Goal: Task Accomplishment & Management: Use online tool/utility

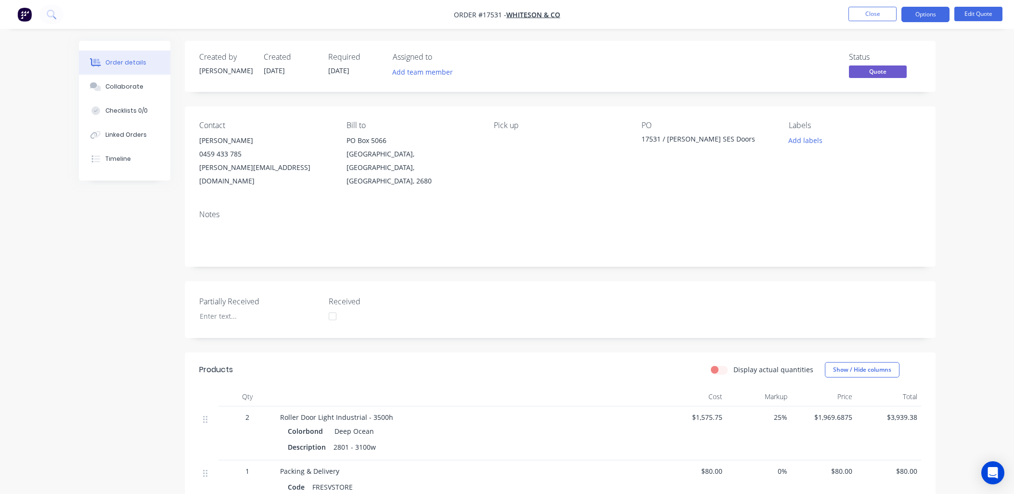
scroll to position [214, 0]
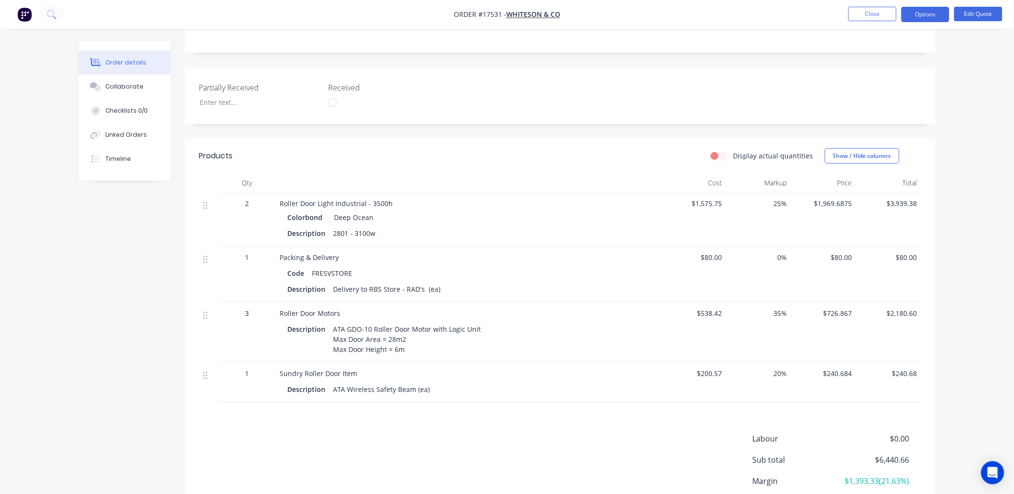
click at [778, 308] on span "35%" at bounding box center [758, 313] width 57 height 10
click at [777, 308] on span "35%" at bounding box center [758, 313] width 57 height 10
click at [129, 161] on div "Timeline" at bounding box center [118, 159] width 26 height 9
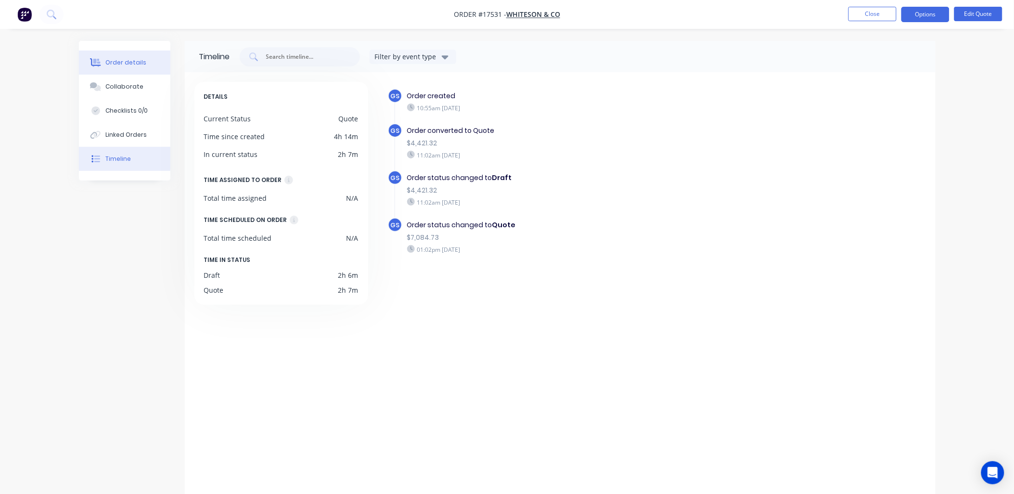
click at [136, 64] on div "Order details" at bounding box center [125, 62] width 41 height 9
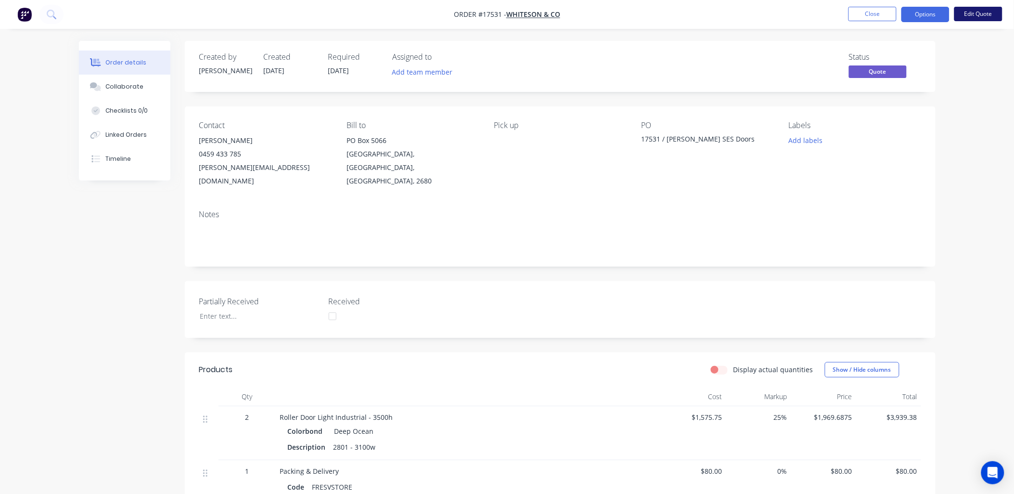
click at [975, 15] on button "Edit Quote" at bounding box center [979, 14] width 48 height 14
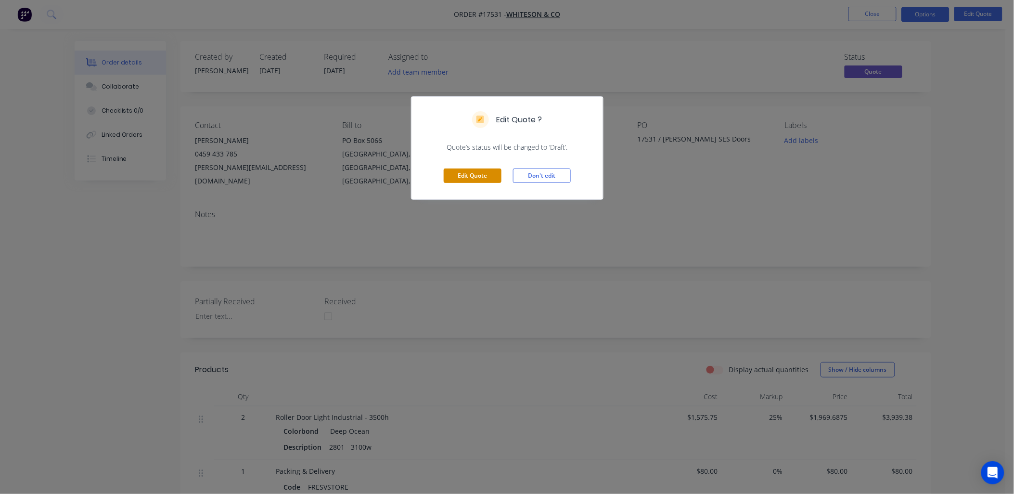
click at [467, 174] on button "Edit Quote" at bounding box center [473, 176] width 58 height 14
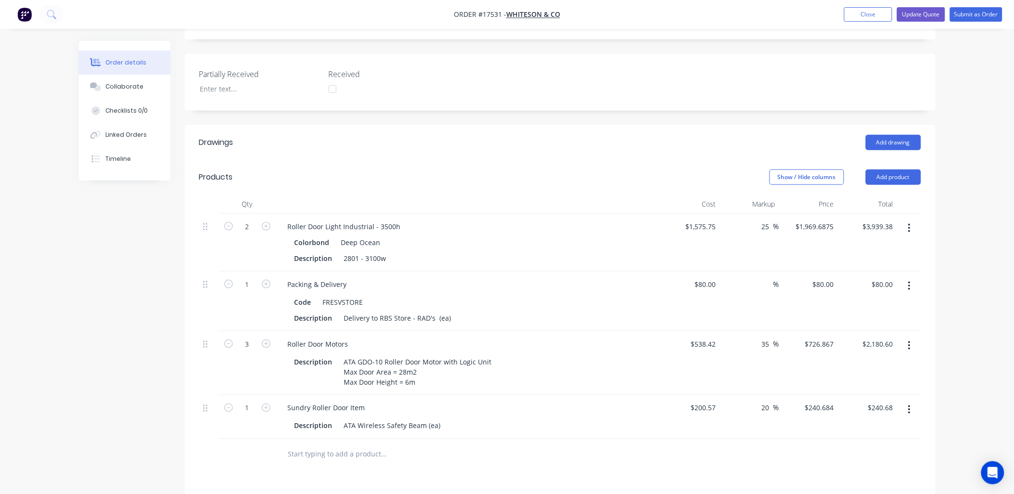
scroll to position [321, 0]
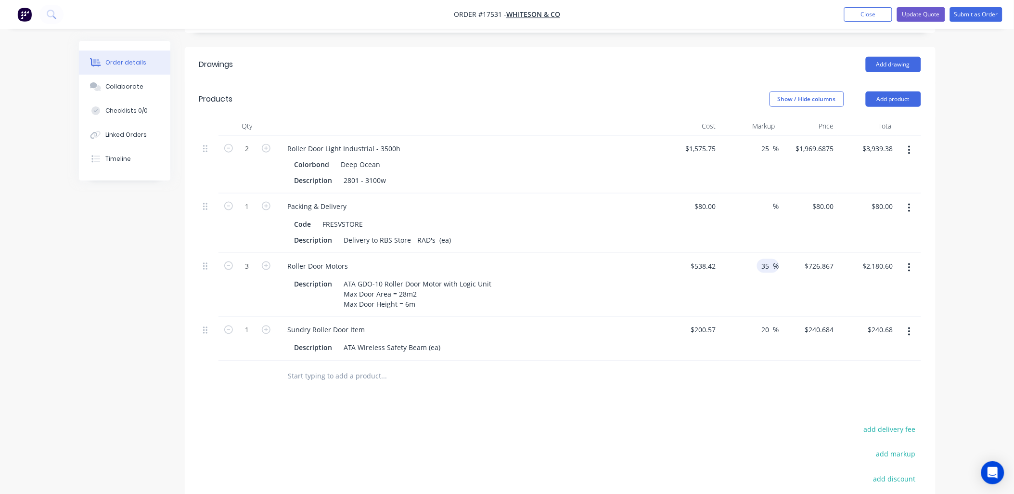
click at [764, 259] on input "35" at bounding box center [767, 266] width 13 height 14
type input "40"
type input "$753.788"
type input "$2,261.36"
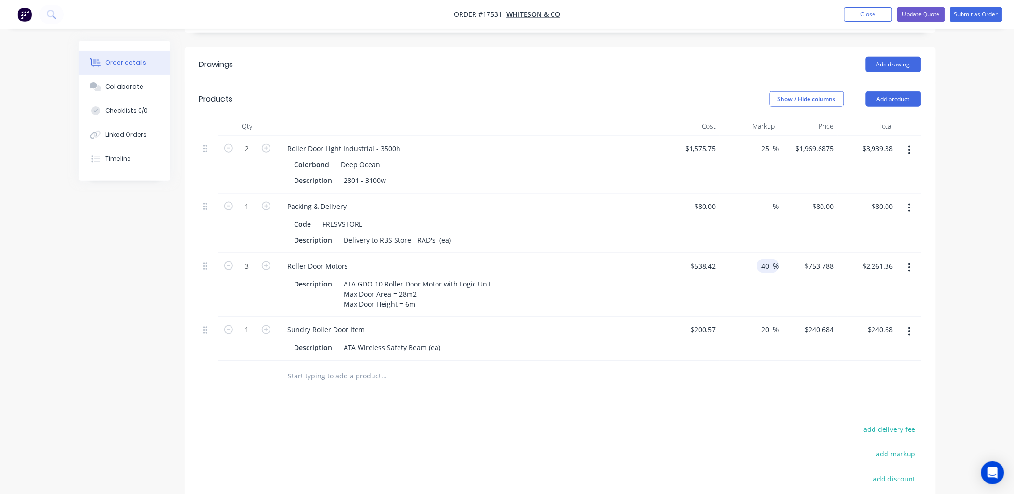
click at [597, 367] on div "Drawings Add drawing Products Show / Hide columns Add product Qty Cost Markup P…" at bounding box center [560, 335] width 751 height 576
click at [914, 10] on button "Update Quote" at bounding box center [921, 14] width 48 height 14
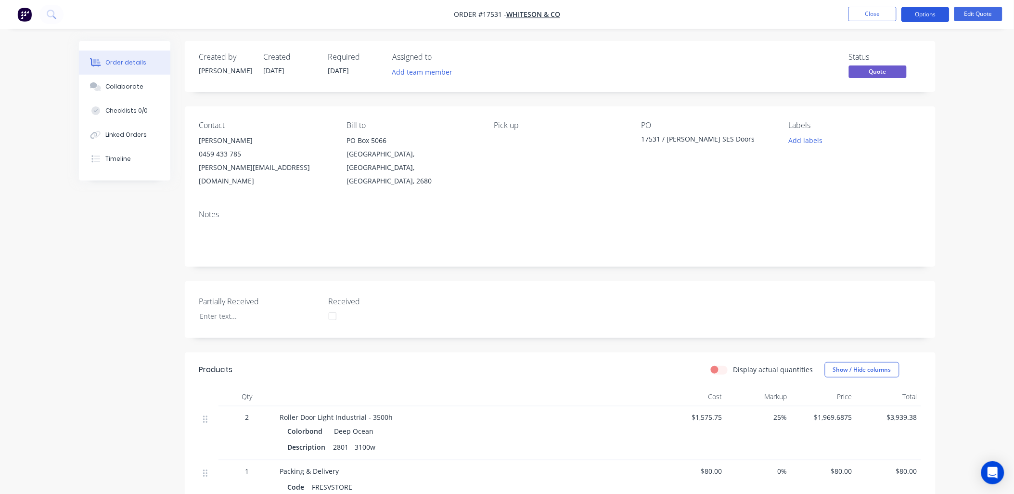
click at [930, 14] on button "Options" at bounding box center [926, 14] width 48 height 15
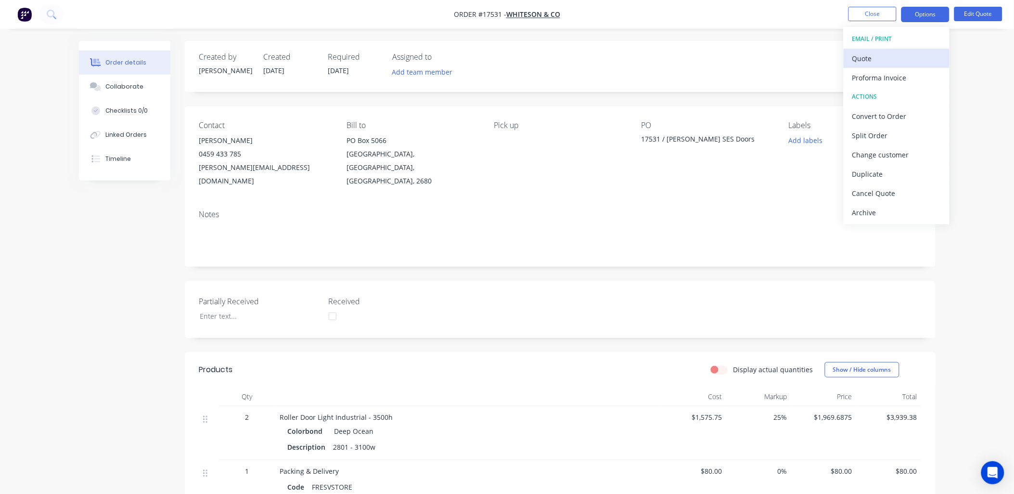
click at [852, 64] on button "Quote" at bounding box center [897, 58] width 106 height 19
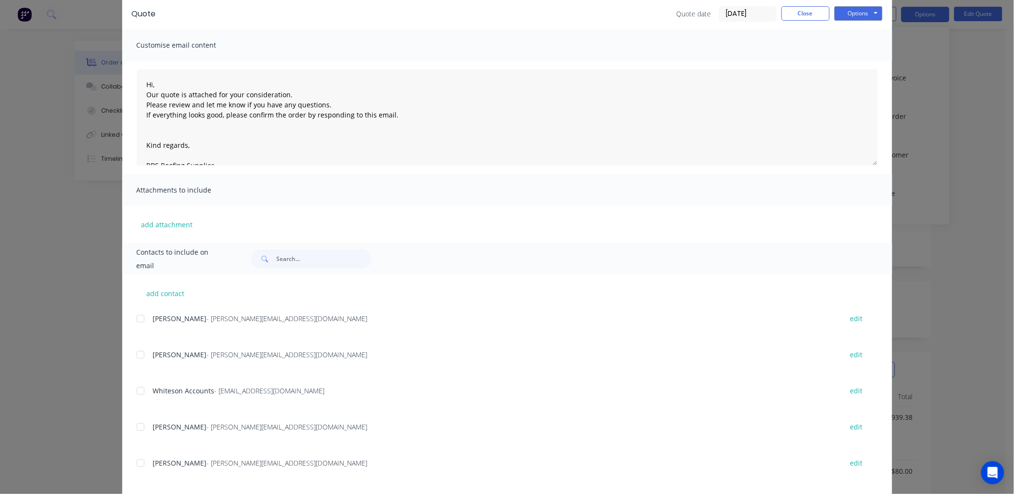
scroll to position [107, 0]
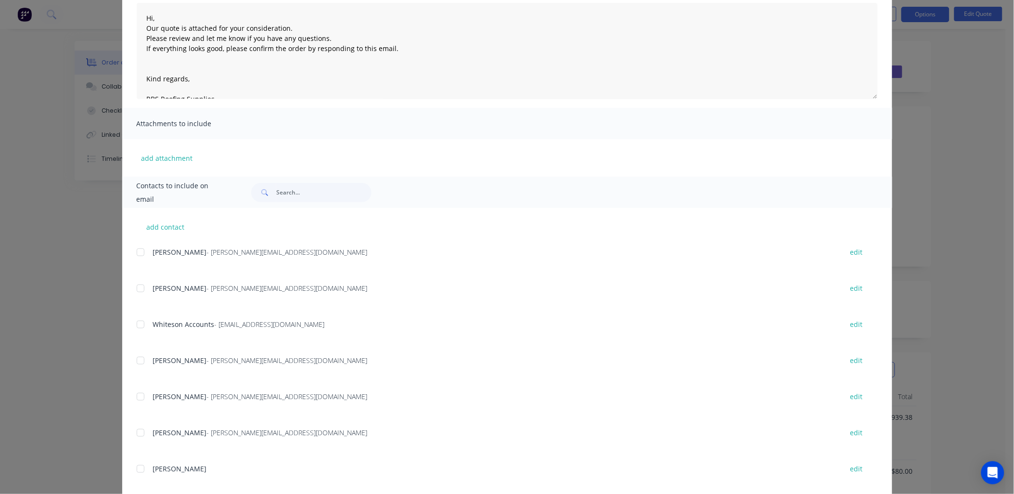
click at [136, 252] on div at bounding box center [140, 252] width 19 height 19
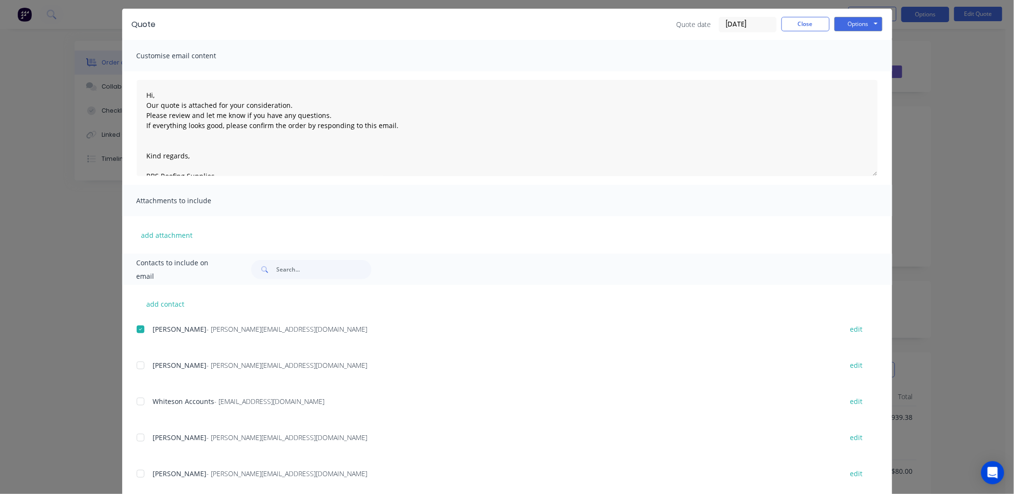
scroll to position [0, 0]
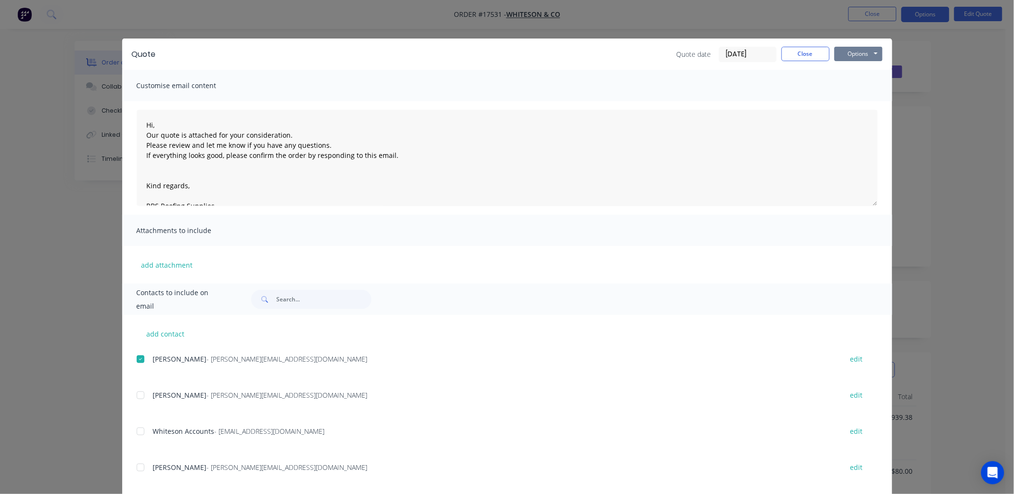
click at [870, 53] on button "Options" at bounding box center [859, 54] width 48 height 14
click at [854, 101] on button "Email" at bounding box center [866, 103] width 62 height 16
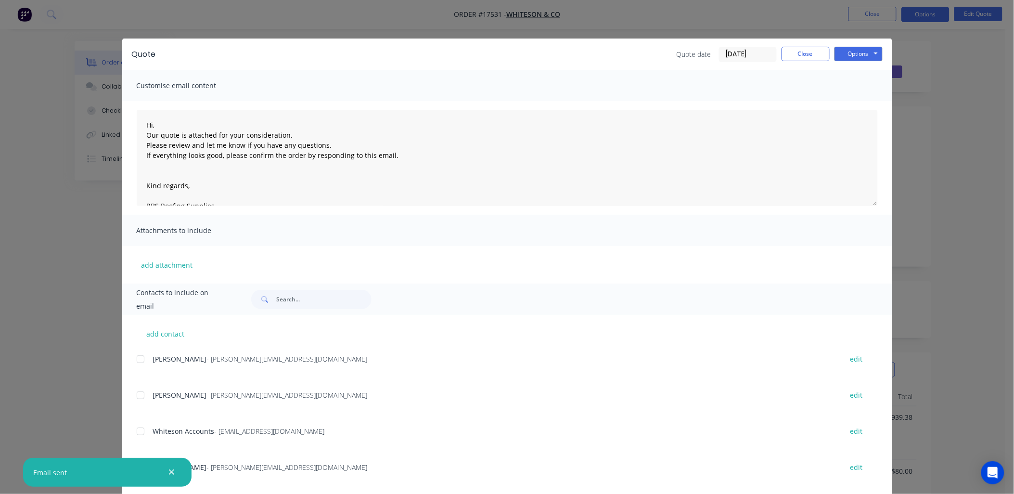
click at [167, 475] on button "button" at bounding box center [172, 473] width 12 height 12
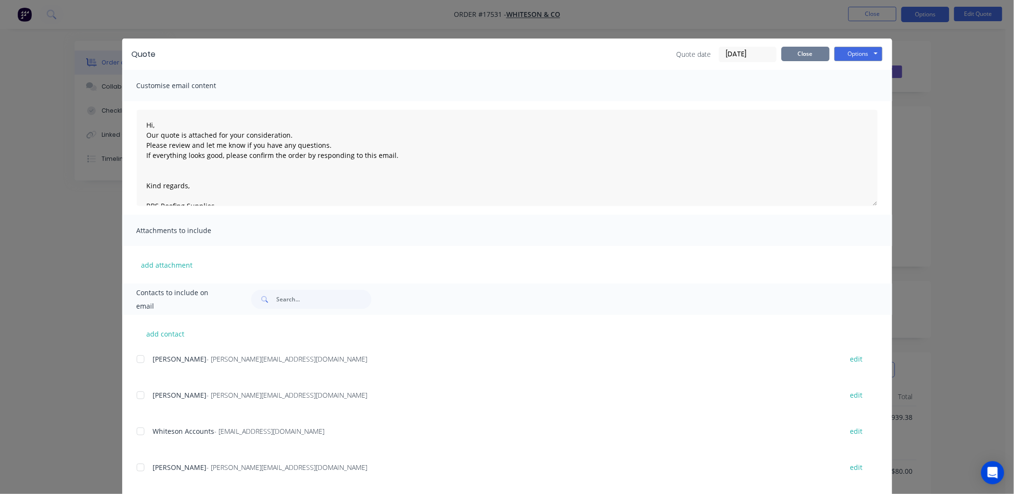
click at [801, 57] on button "Close" at bounding box center [806, 54] width 48 height 14
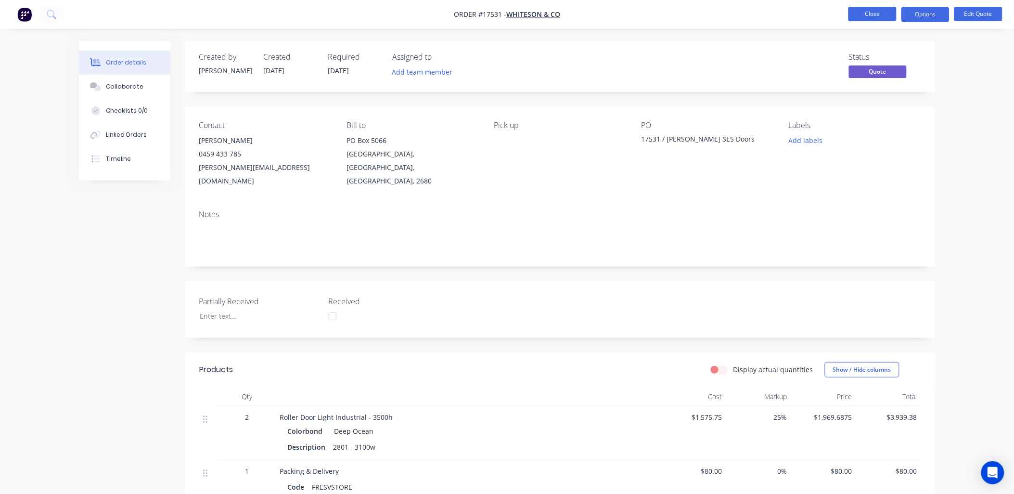
click at [857, 18] on button "Close" at bounding box center [873, 14] width 48 height 14
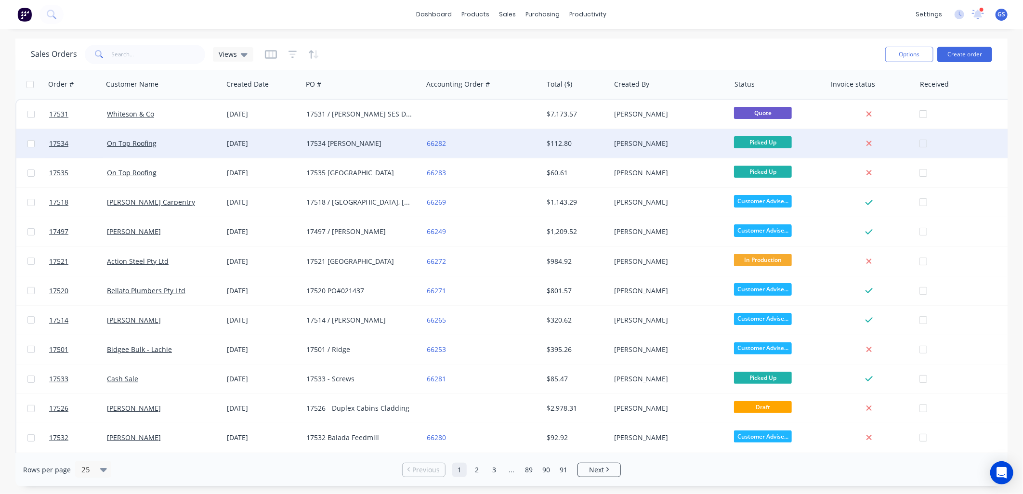
click at [242, 150] on div "[DATE]" at bounding box center [262, 143] width 79 height 29
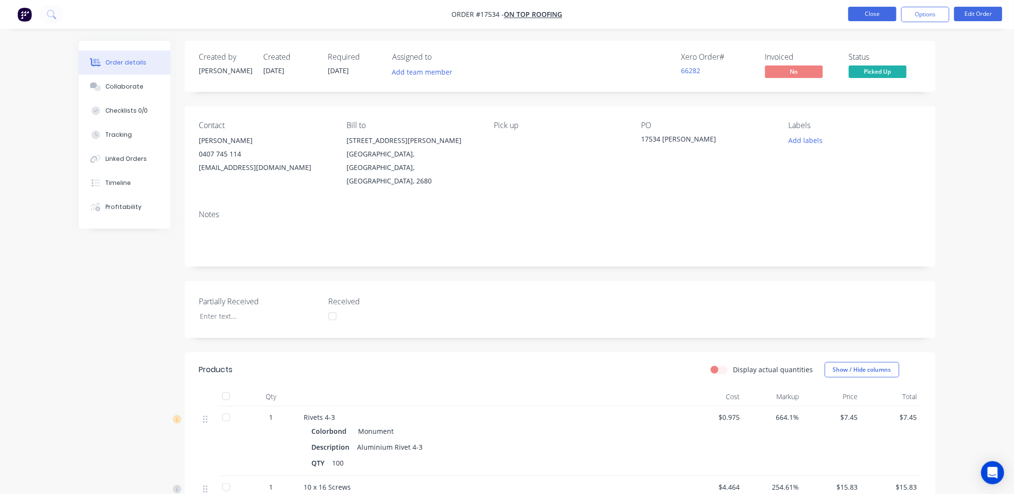
click at [875, 12] on button "Close" at bounding box center [873, 14] width 48 height 14
